Goal: Task Accomplishment & Management: Complete application form

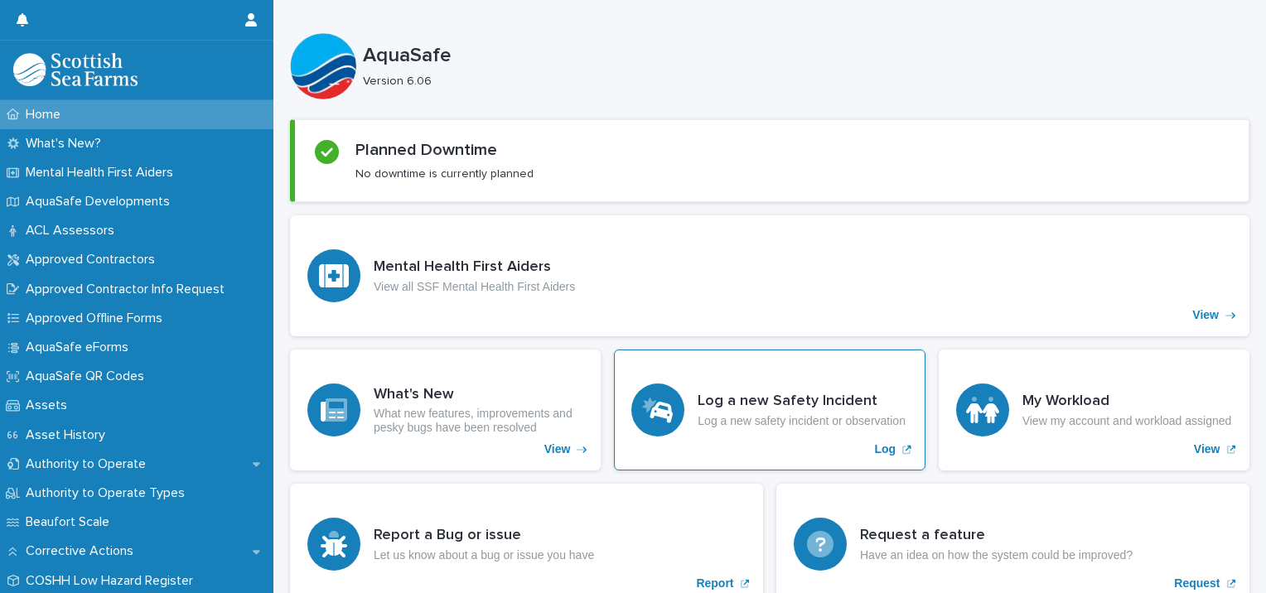
click at [744, 418] on p "Log a new safety incident or observation" at bounding box center [802, 421] width 208 height 14
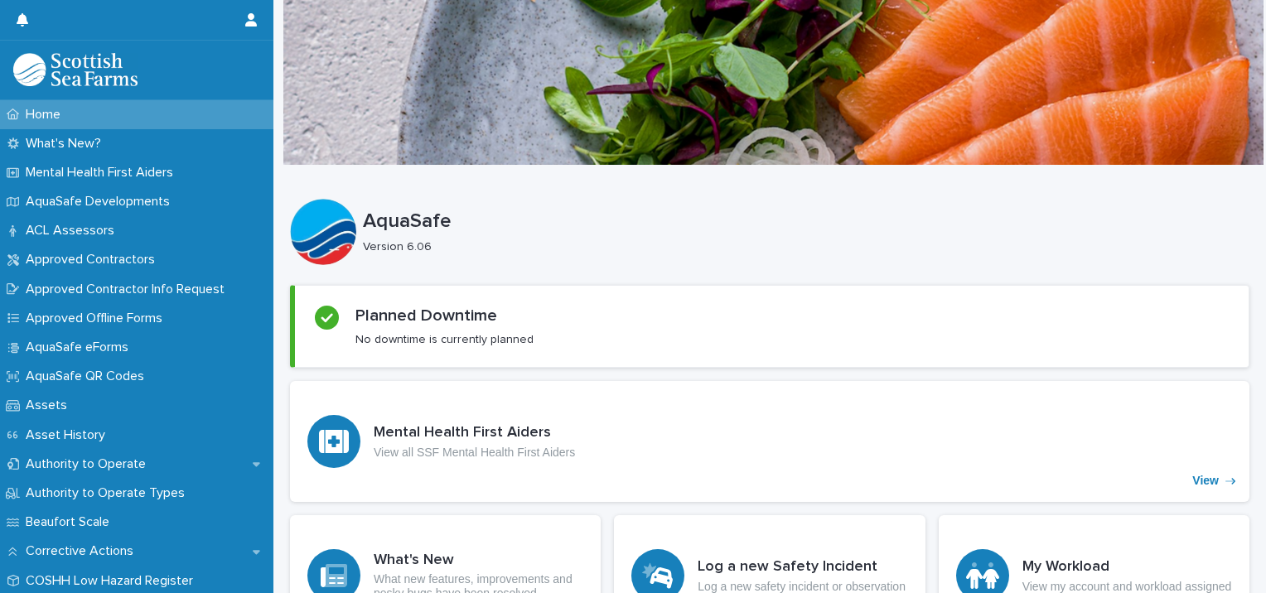
drag, startPoint x: 1160, startPoint y: 2, endPoint x: 951, endPoint y: 128, distance: 243.8
click at [951, 128] on div at bounding box center [773, 82] width 980 height 166
drag, startPoint x: 751, startPoint y: 4, endPoint x: 736, endPoint y: 214, distance: 210.1
click at [736, 215] on p "AquaSafe" at bounding box center [803, 222] width 880 height 24
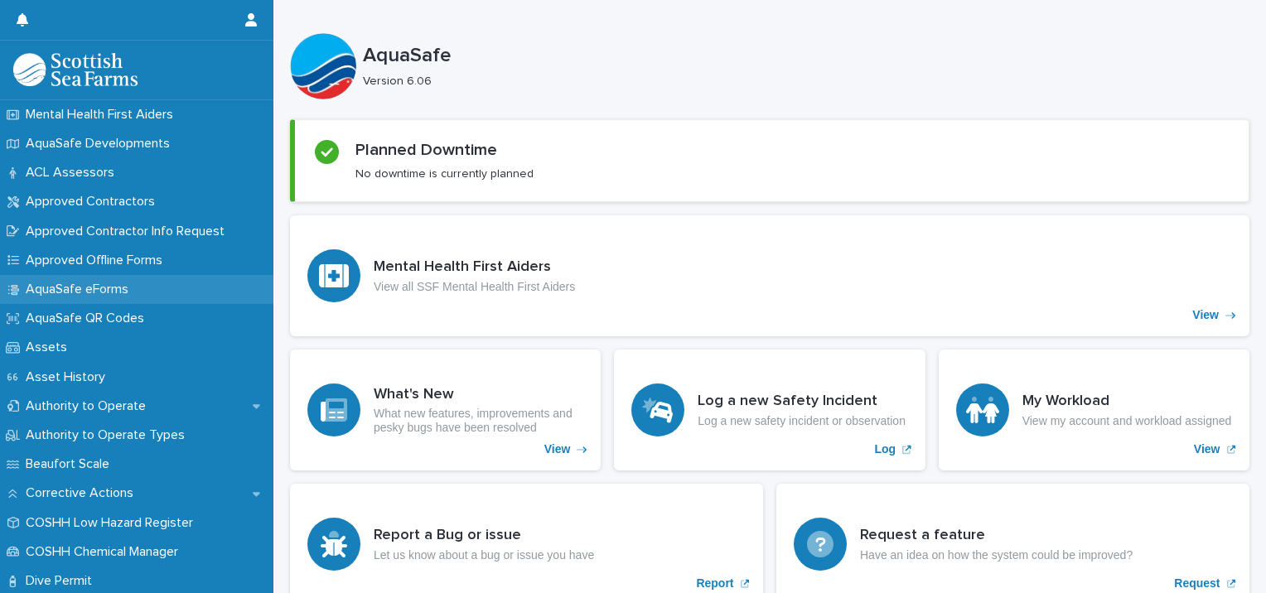
scroll to position [83, 0]
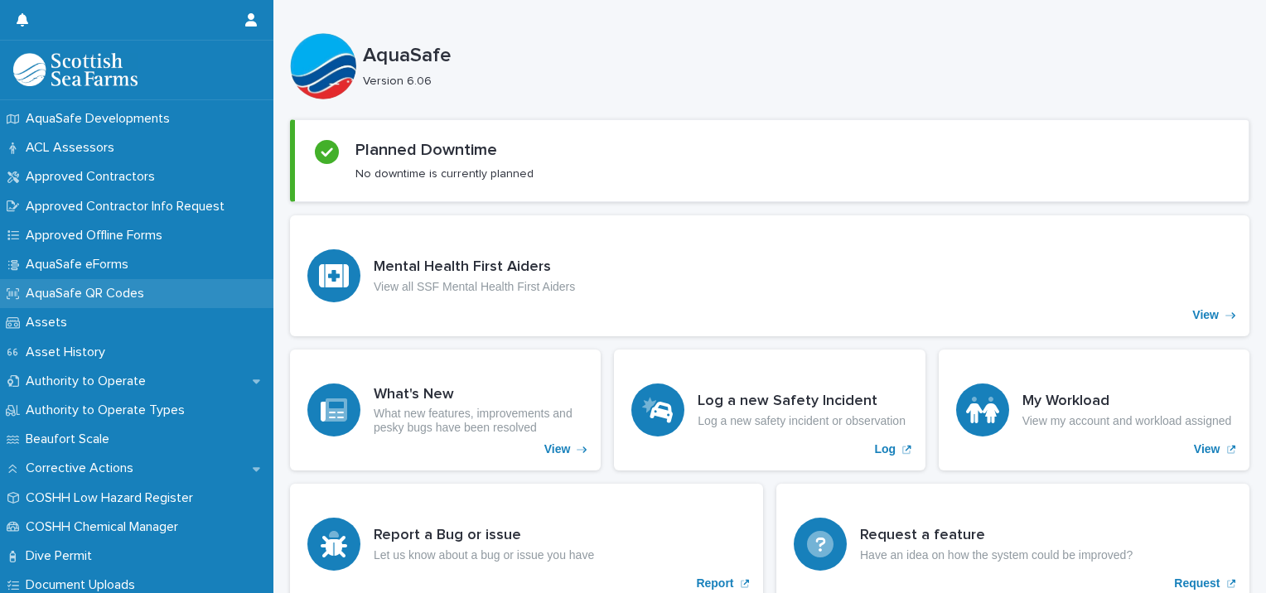
click at [135, 292] on p "AquaSafe QR Codes" at bounding box center [88, 294] width 138 height 16
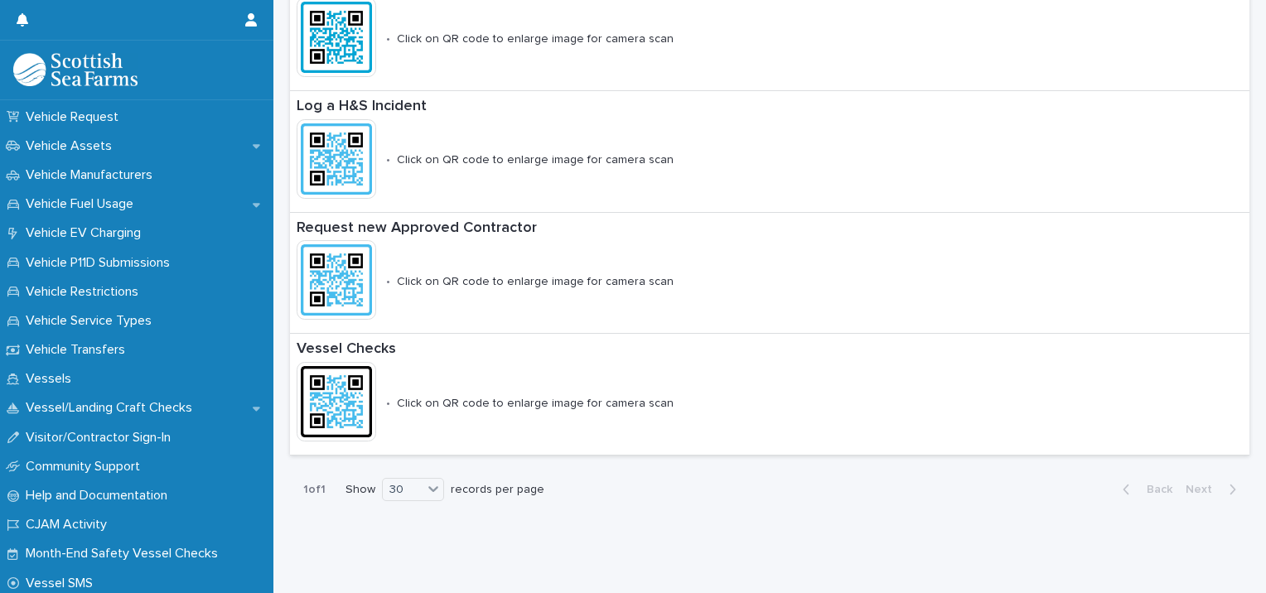
scroll to position [1360, 0]
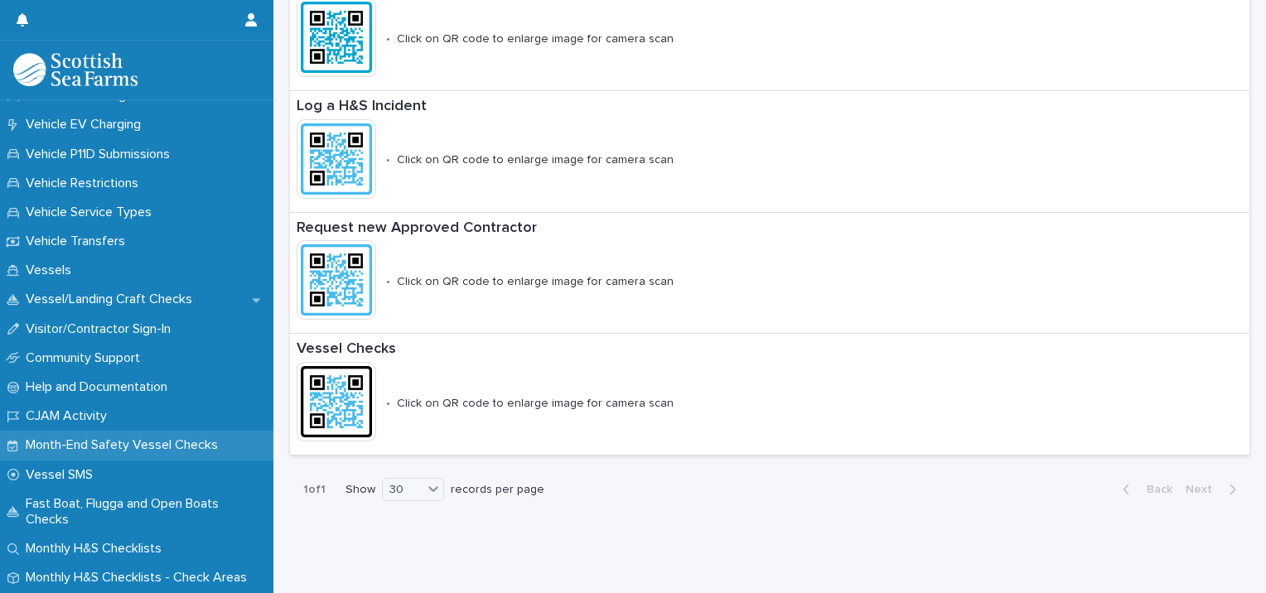
click at [116, 442] on p "Month-End Safety Vessel Checks" at bounding box center [125, 445] width 212 height 16
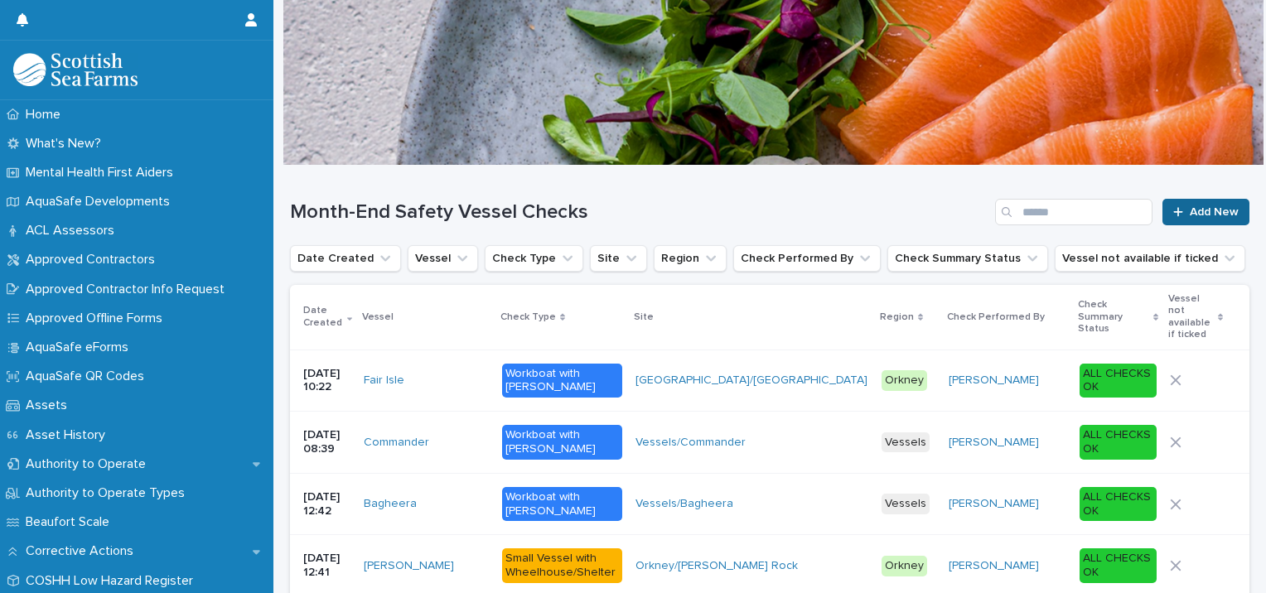
click at [1191, 213] on span "Add New" at bounding box center [1214, 212] width 49 height 12
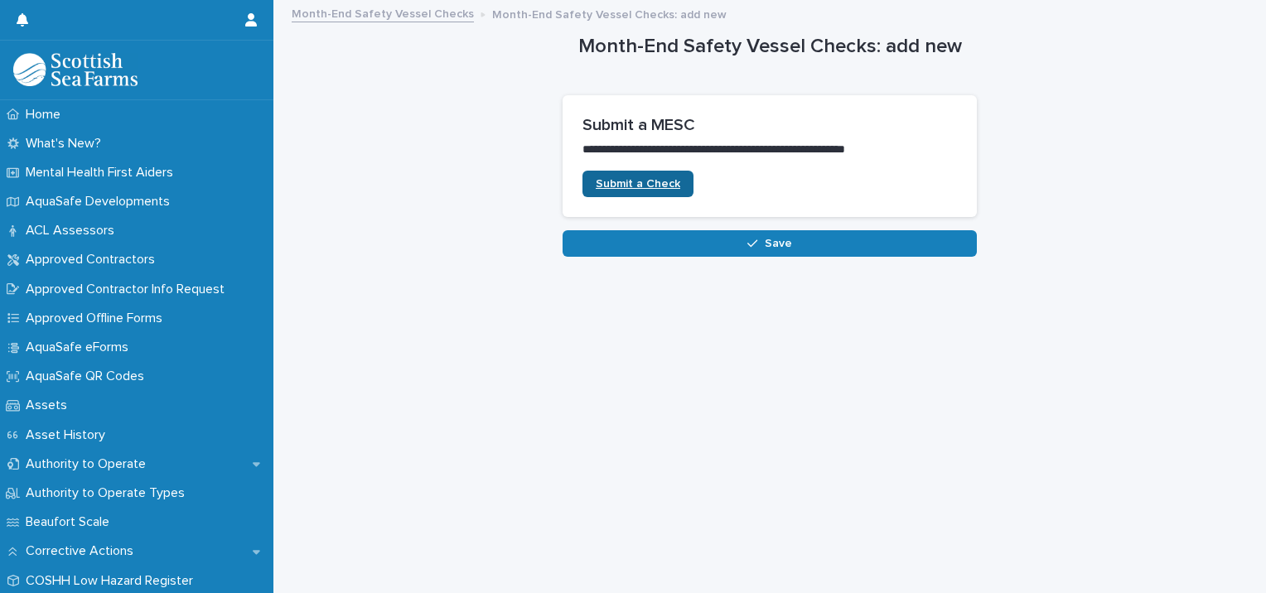
click at [631, 183] on span "Submit a Check" at bounding box center [638, 184] width 85 height 12
